Goal: Transaction & Acquisition: Purchase product/service

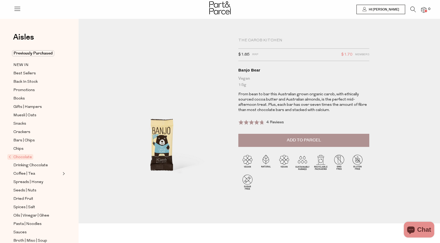
click at [412, 7] on icon at bounding box center [414, 10] width 6 height 6
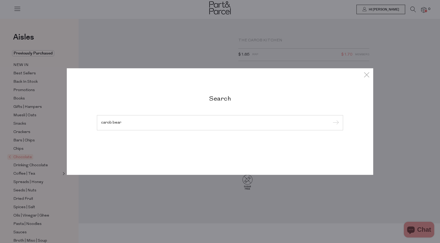
type input "carob bear"
click at [331, 119] on input "submit" at bounding box center [335, 123] width 8 height 8
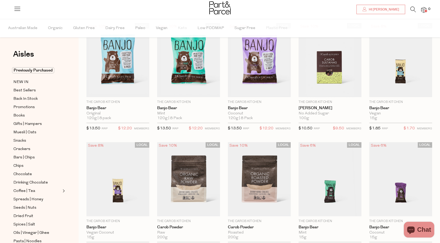
scroll to position [35, 0]
click at [410, 62] on img at bounding box center [401, 60] width 63 height 74
